Goal: Check status: Check status

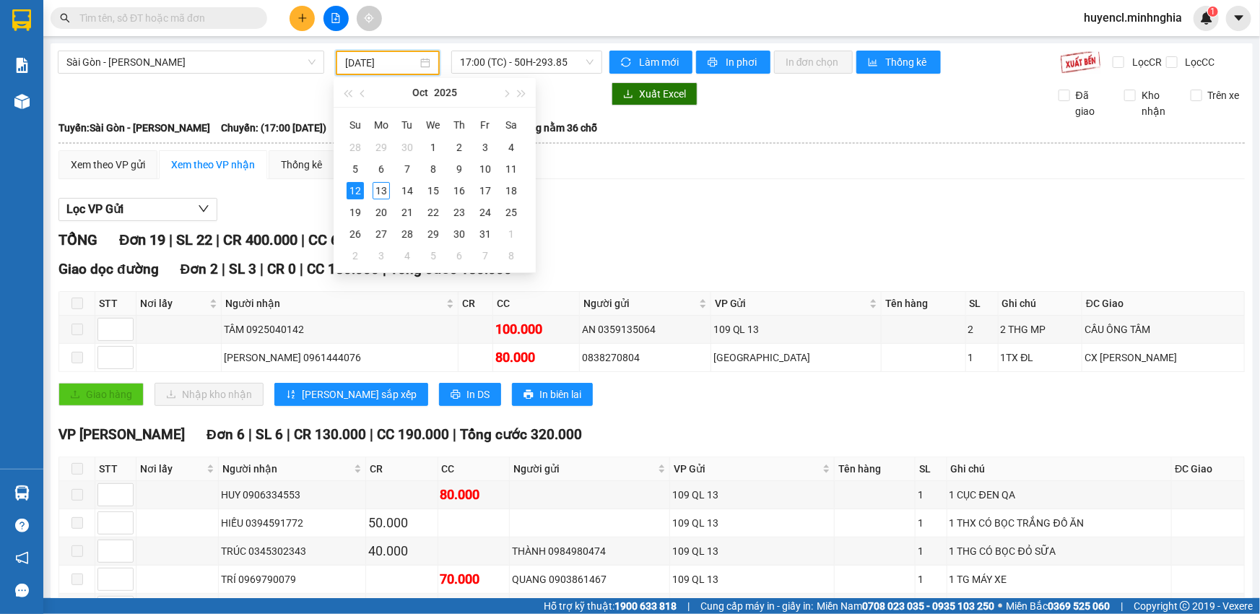
click at [368, 61] on input "[DATE]" at bounding box center [381, 63] width 72 height 16
click at [383, 195] on div "13" at bounding box center [381, 190] width 17 height 17
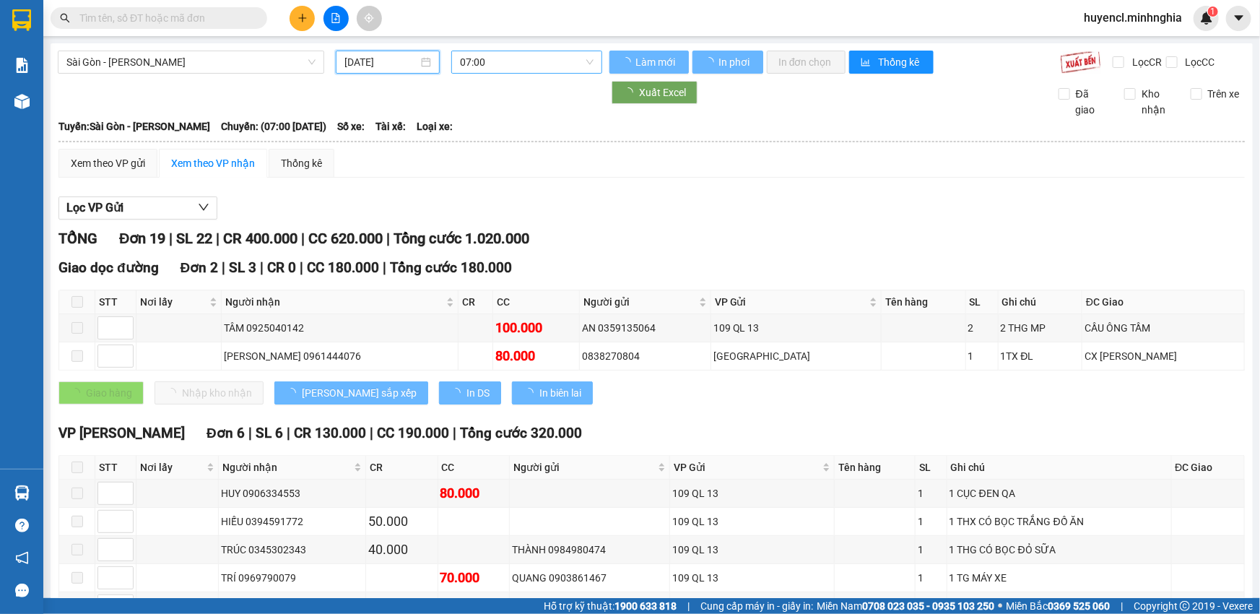
type input "[DATE]"
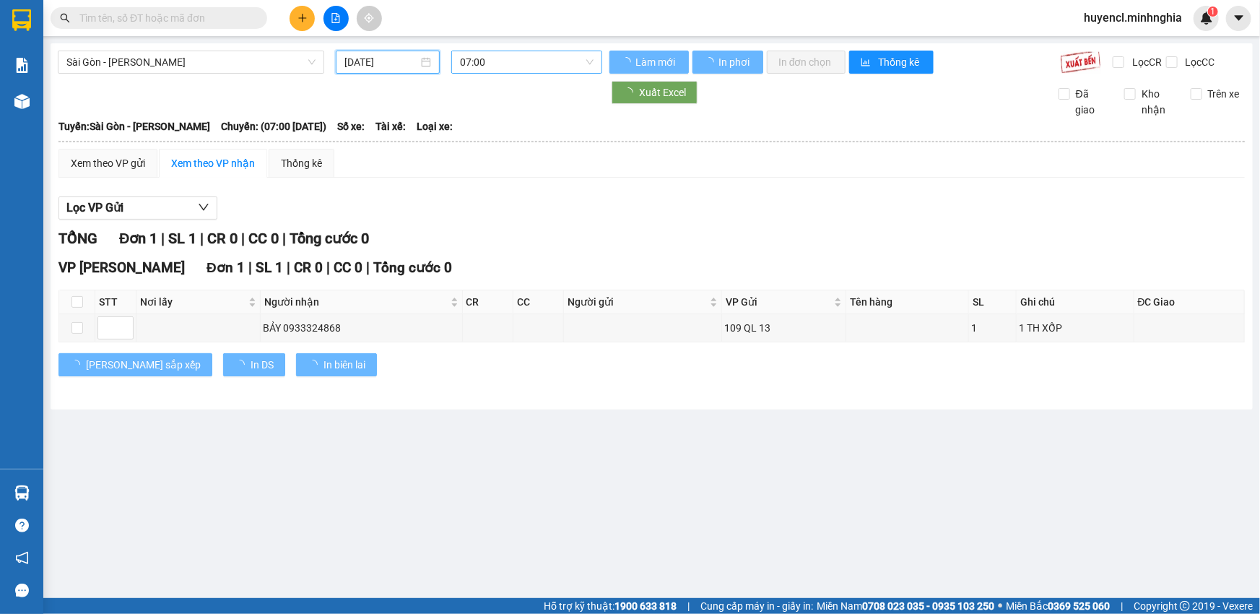
click at [552, 66] on span "07:00" at bounding box center [527, 62] width 134 height 22
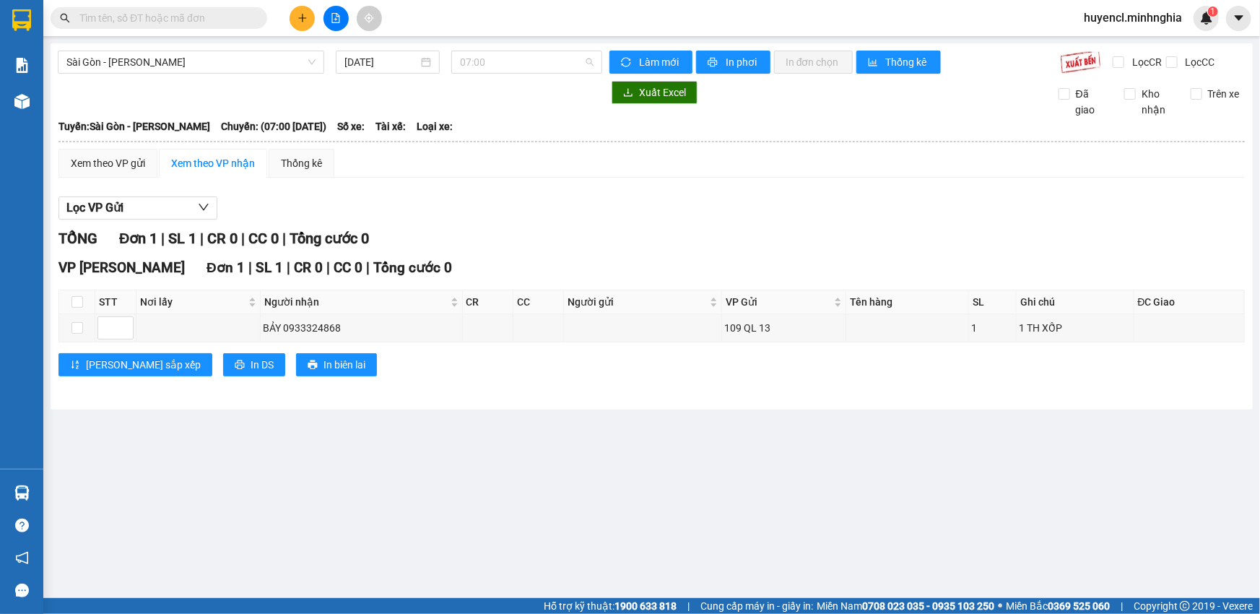
scroll to position [22, 0]
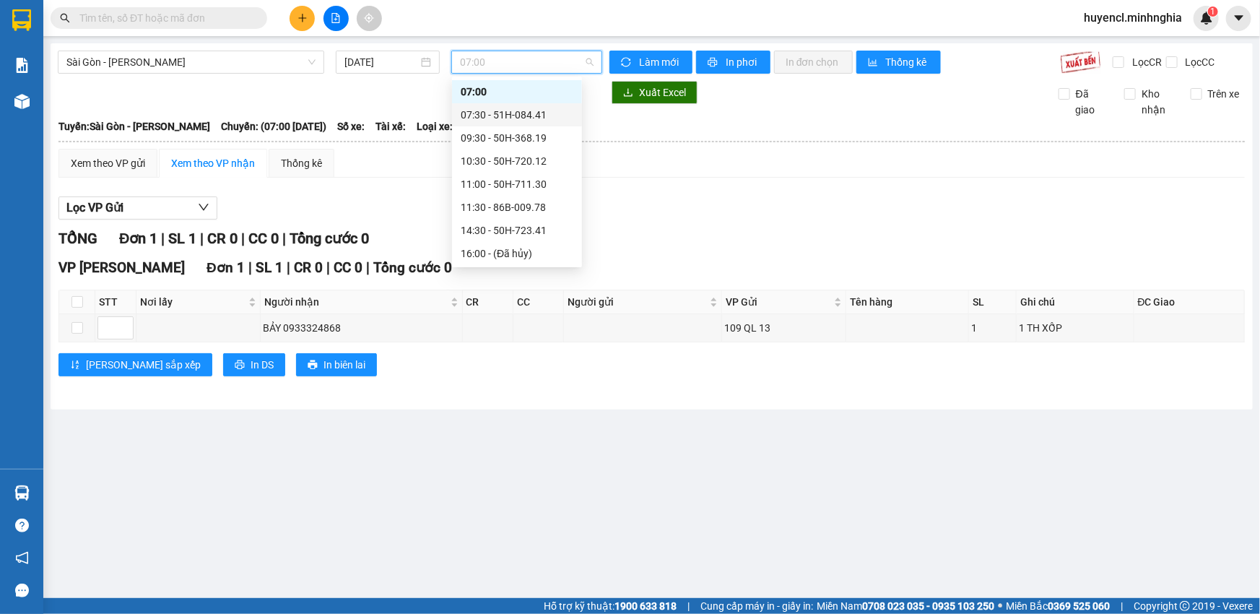
click at [544, 116] on div "07:30 - 51H-084.41" at bounding box center [517, 115] width 113 height 16
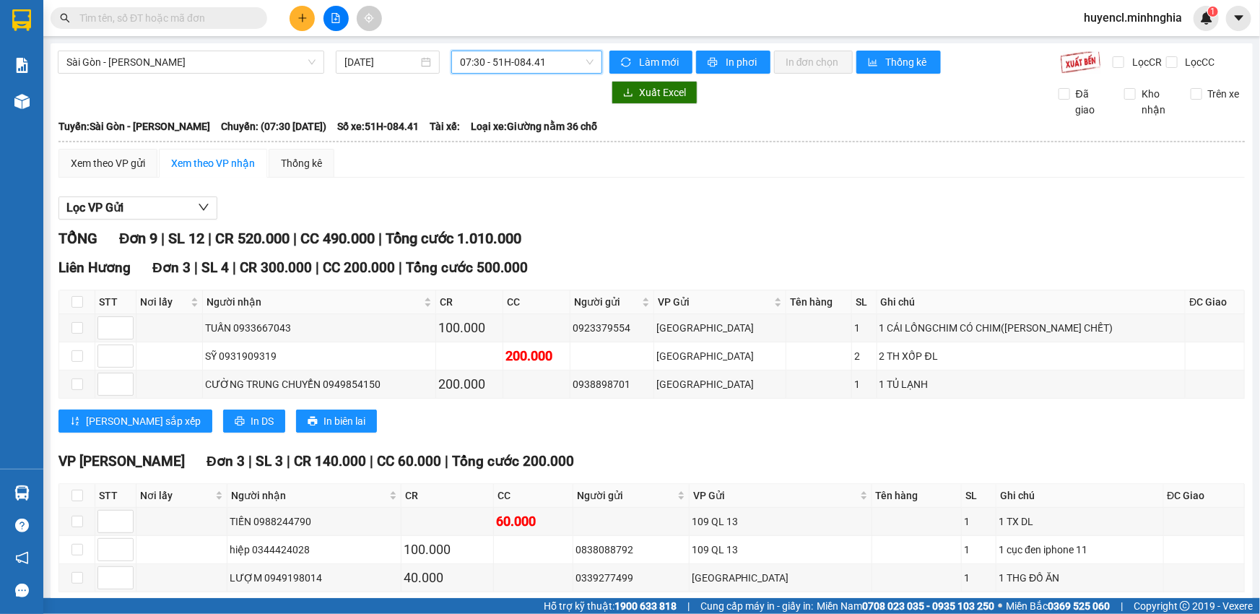
click at [536, 63] on span "07:30 - 51H-084.41" at bounding box center [527, 62] width 134 height 22
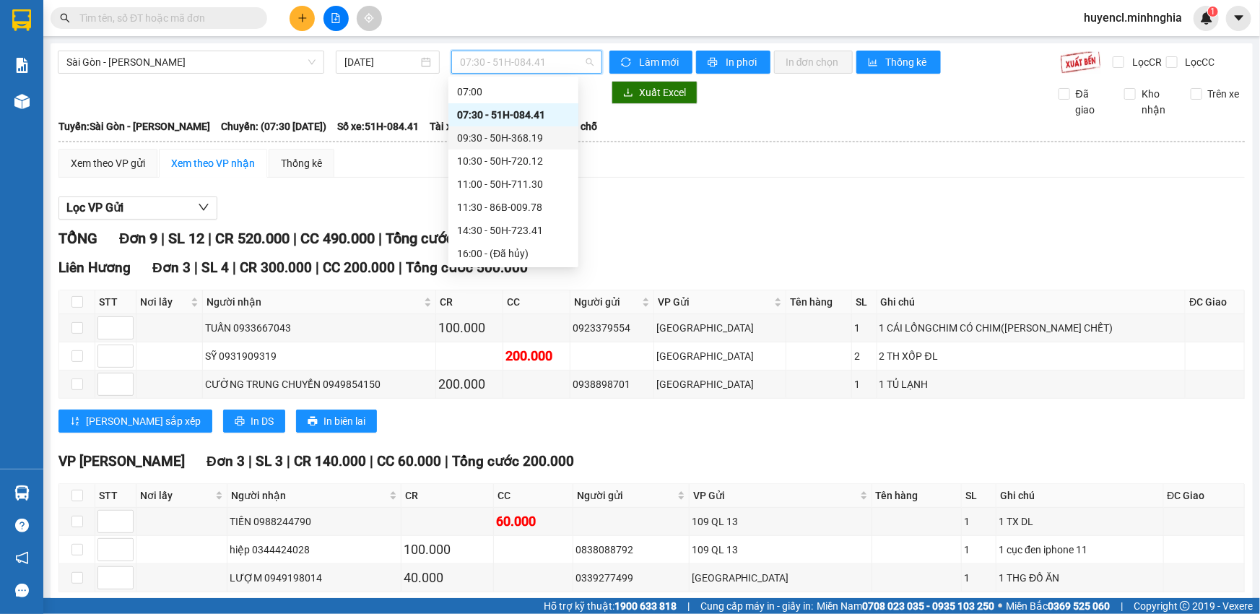
click at [536, 136] on div "09:30 - 50H-368.19" at bounding box center [513, 138] width 113 height 16
